Goal: Transaction & Acquisition: Purchase product/service

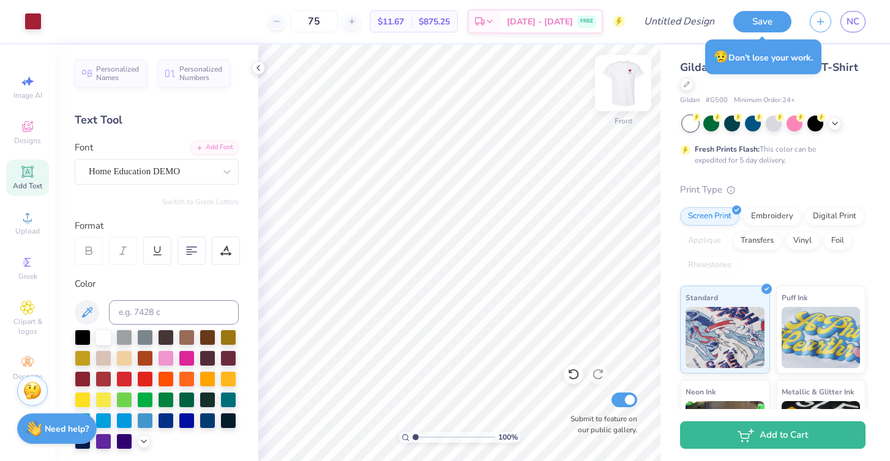
click at [620, 93] on img at bounding box center [623, 83] width 49 height 49
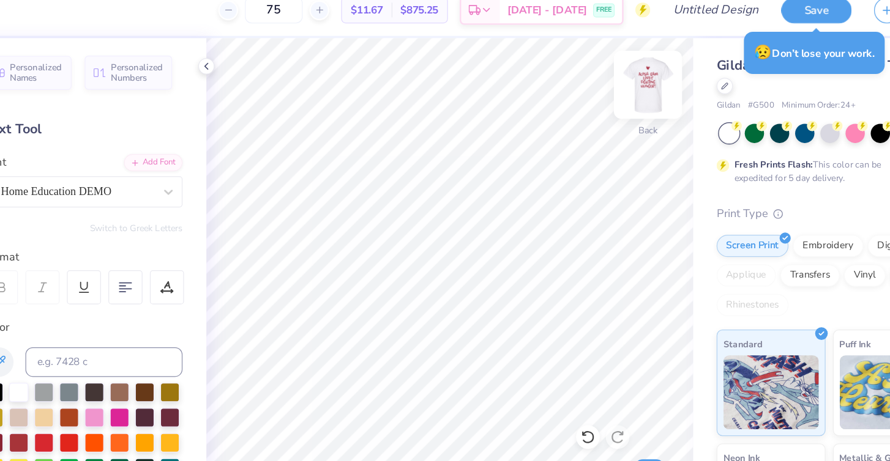
click at [623, 92] on img at bounding box center [623, 83] width 49 height 49
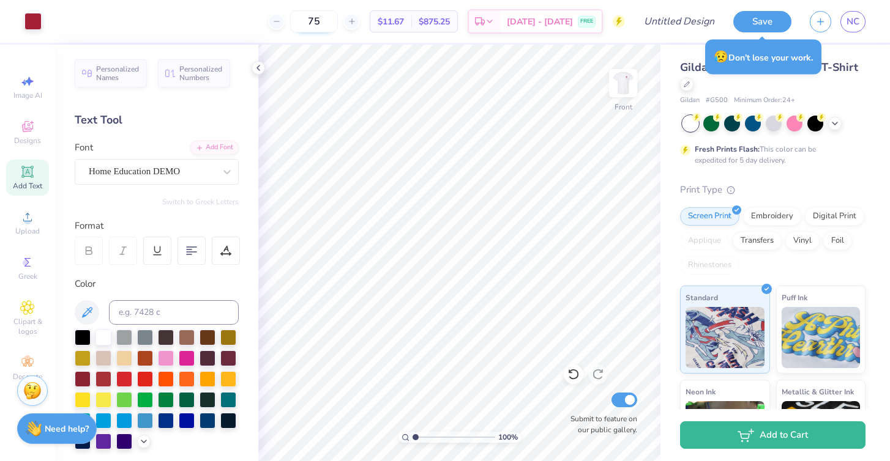
click at [338, 27] on input "75" at bounding box center [314, 21] width 48 height 22
click at [624, 87] on img at bounding box center [623, 83] width 49 height 49
click at [338, 24] on input "75" at bounding box center [314, 21] width 48 height 22
type input "7"
type input "63"
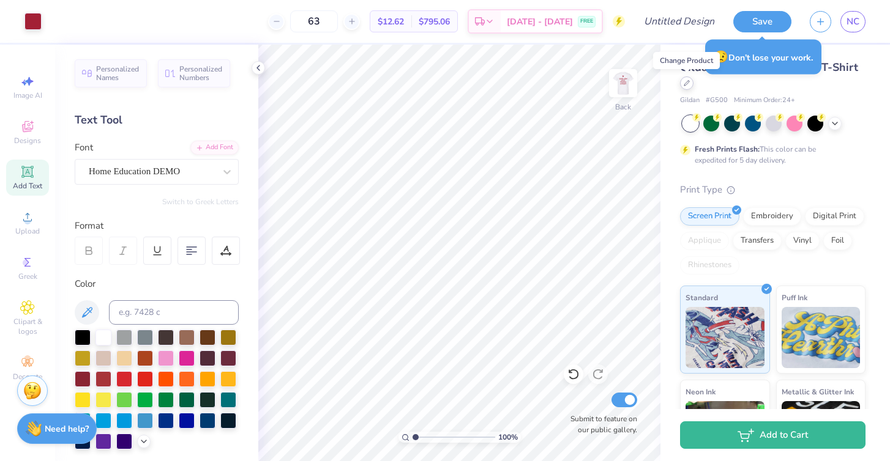
click at [684, 84] on icon at bounding box center [687, 83] width 6 height 6
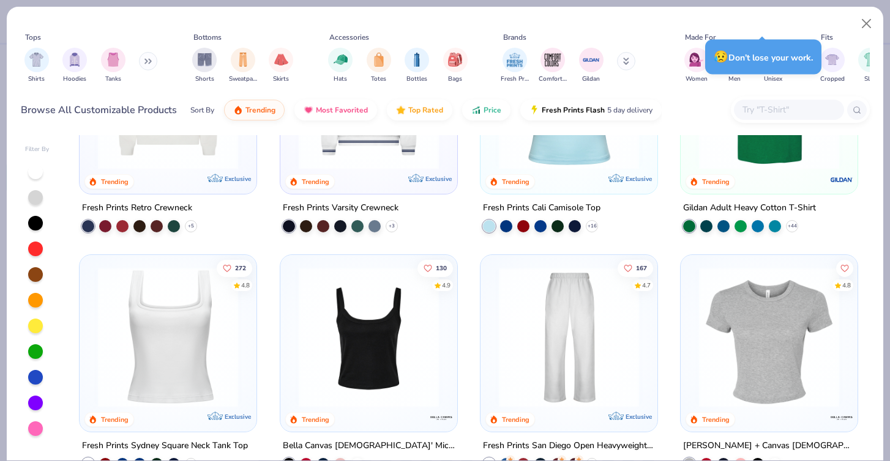
scroll to position [360, 0]
